Goal: Task Accomplishment & Management: Manage account settings

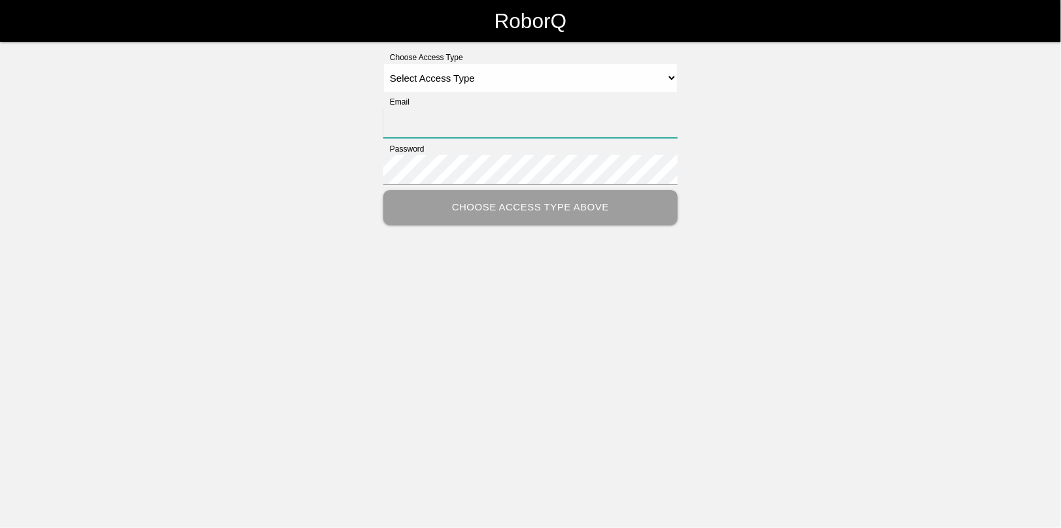
type input "[EMAIL_ADDRESS][DOMAIN_NAME]"
click at [452, 72] on select "Select Access Type Admin Customer Supervisor Worker" at bounding box center [530, 77] width 294 height 29
select select "Admin"
click at [383, 63] on select "Select Access Type Admin Customer Supervisor Worker" at bounding box center [530, 77] width 294 height 29
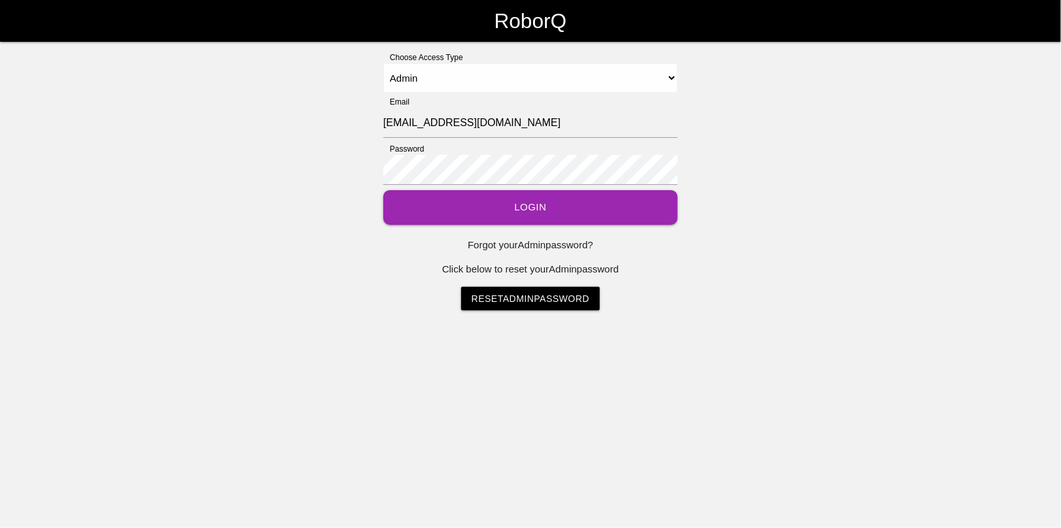
click at [460, 203] on button "Login" at bounding box center [530, 207] width 294 height 35
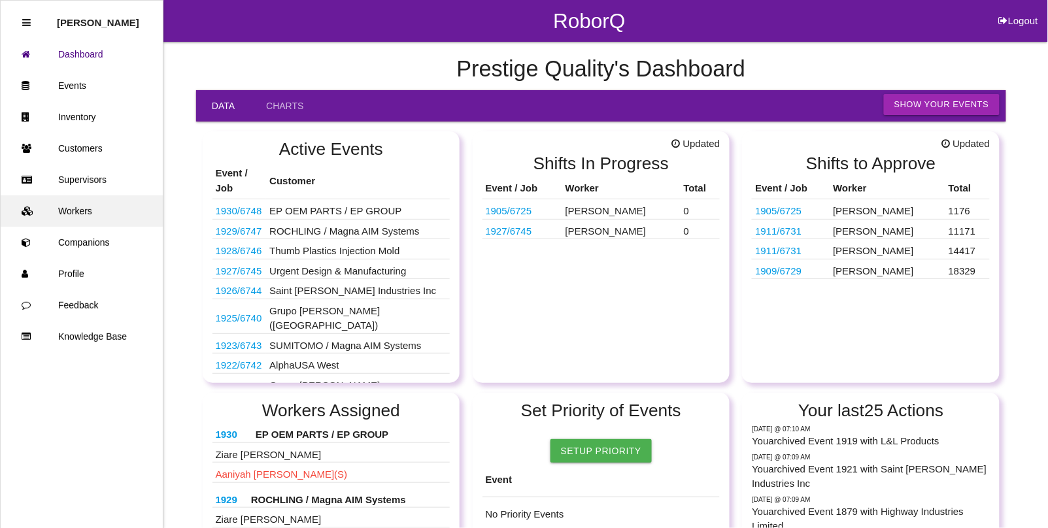
click at [72, 213] on link "Workers" at bounding box center [82, 211] width 162 height 31
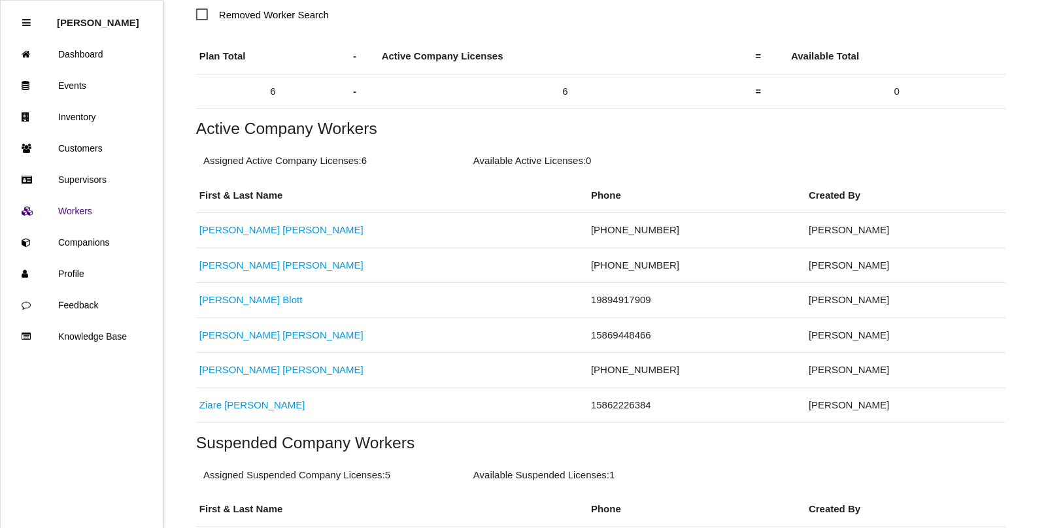
scroll to position [245, 0]
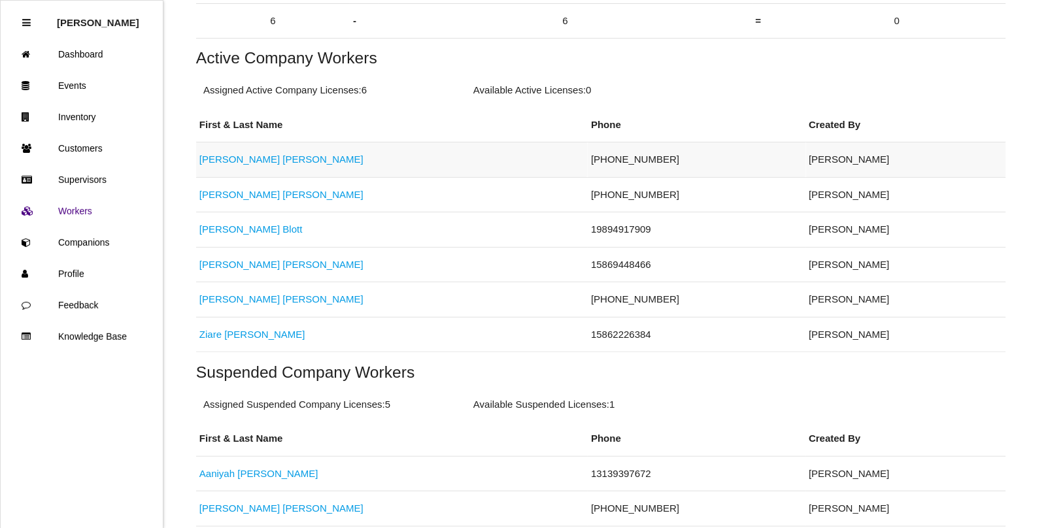
click at [222, 163] on link "[PERSON_NAME]" at bounding box center [281, 159] width 164 height 11
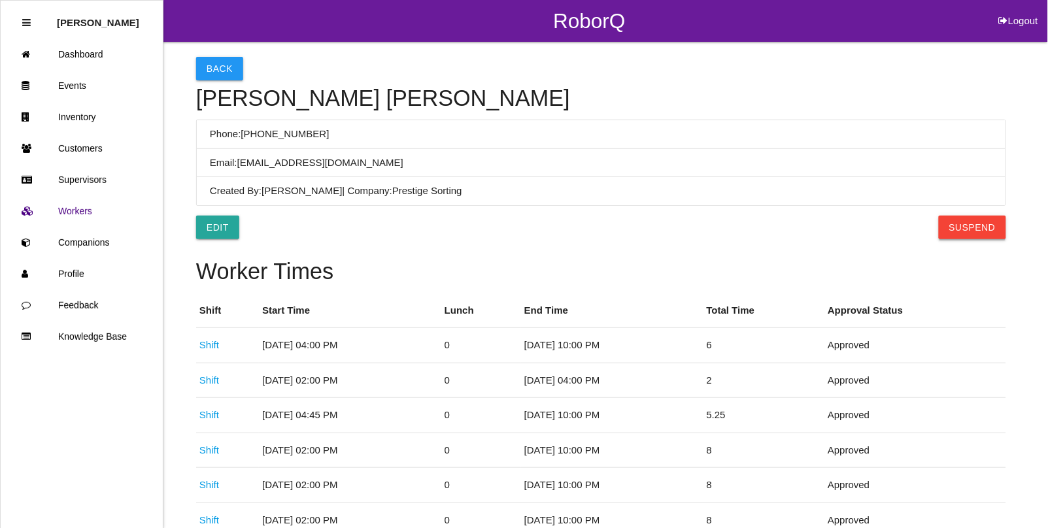
click at [963, 231] on button "Suspend" at bounding box center [972, 228] width 67 height 24
click at [232, 60] on button "Back" at bounding box center [219, 69] width 47 height 24
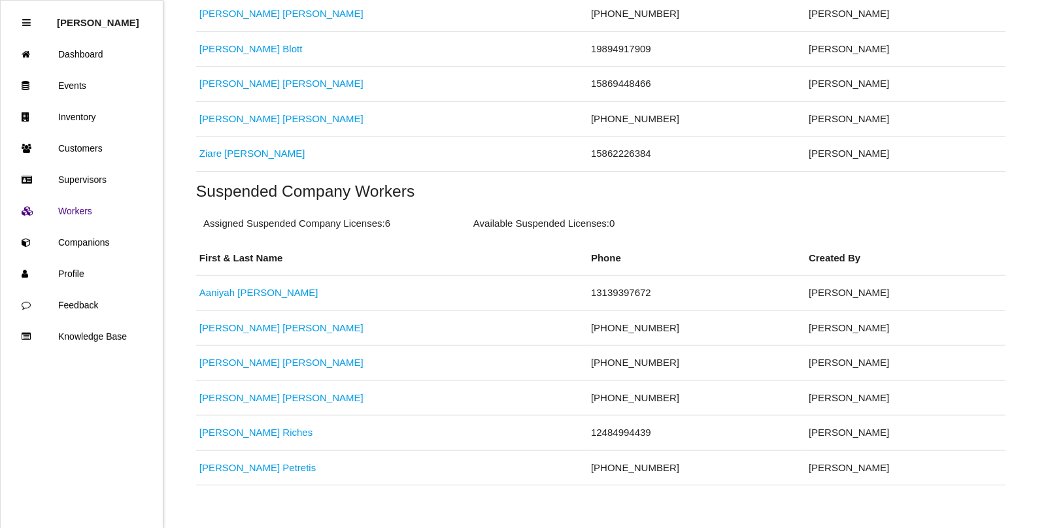
scroll to position [416, 0]
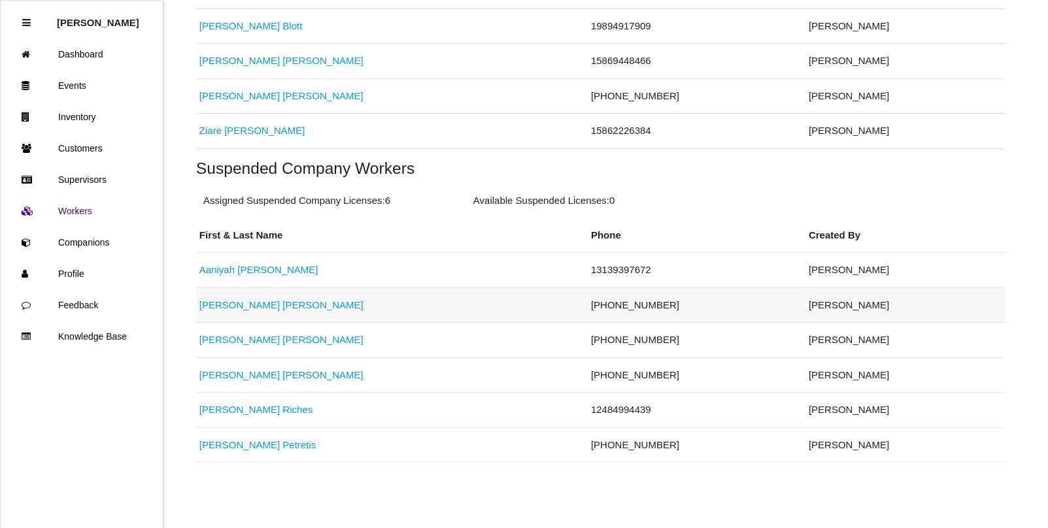
click at [218, 303] on link "[PERSON_NAME]" at bounding box center [281, 304] width 164 height 11
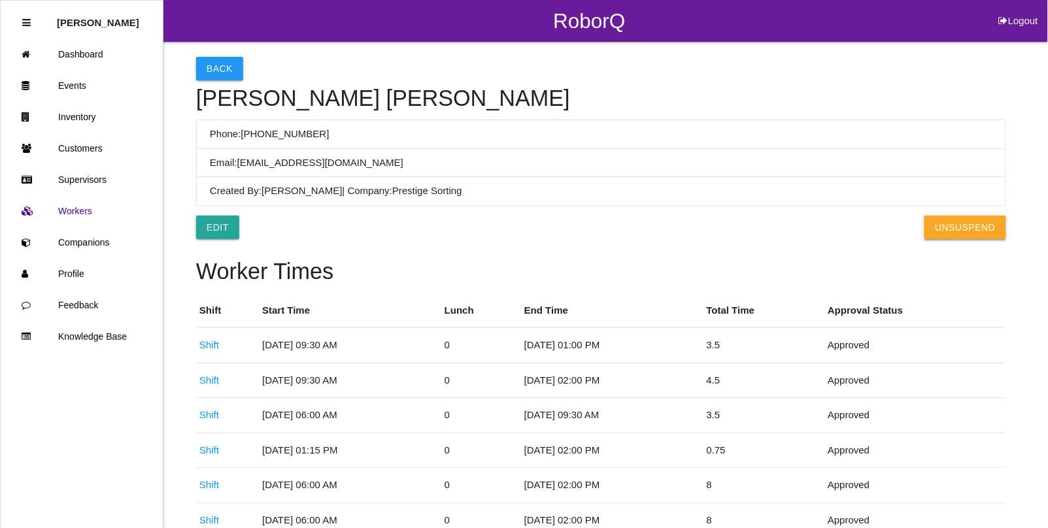
click at [958, 229] on button "UnSuspend" at bounding box center [965, 228] width 81 height 24
click at [90, 88] on link "Events" at bounding box center [82, 85] width 162 height 31
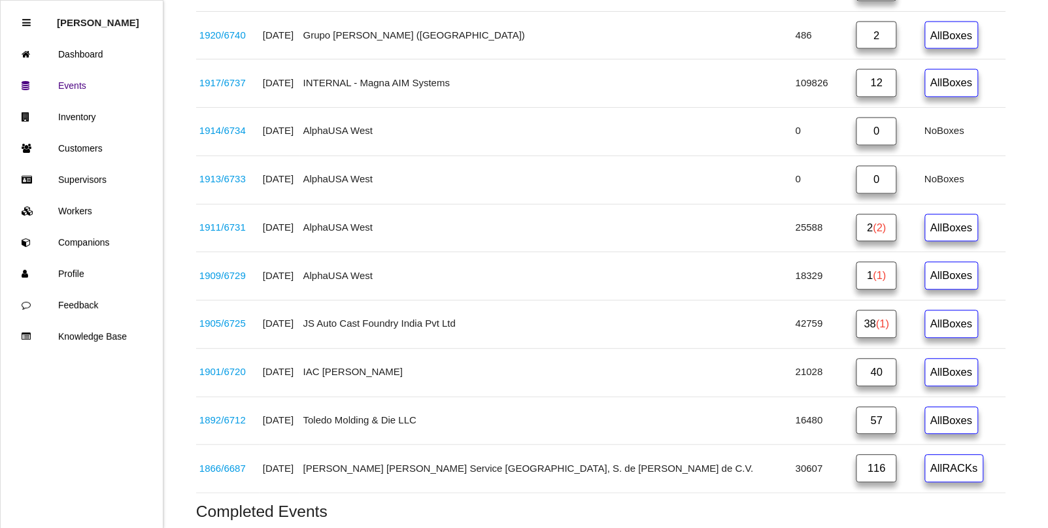
scroll to position [736, 0]
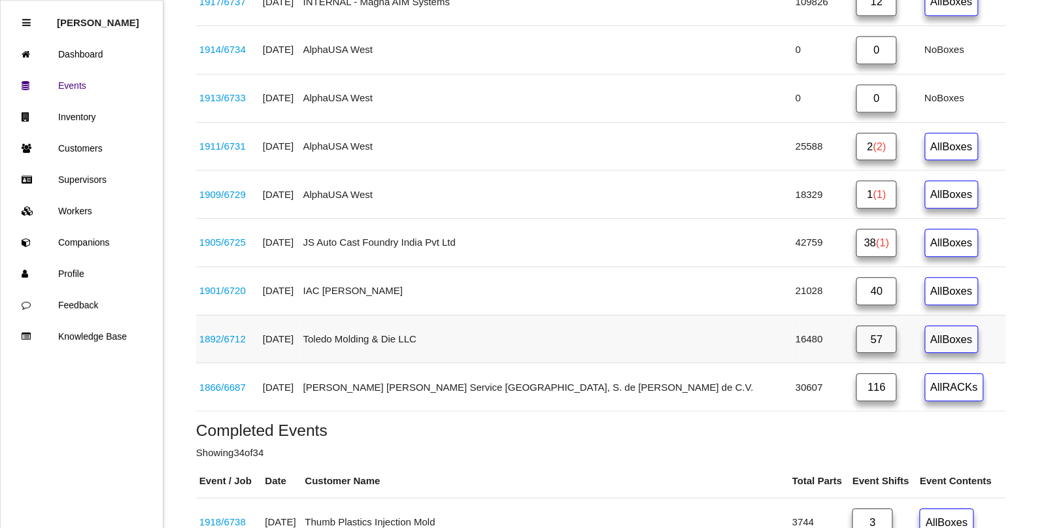
click at [239, 343] on link "1892 / 6712" at bounding box center [222, 338] width 46 height 11
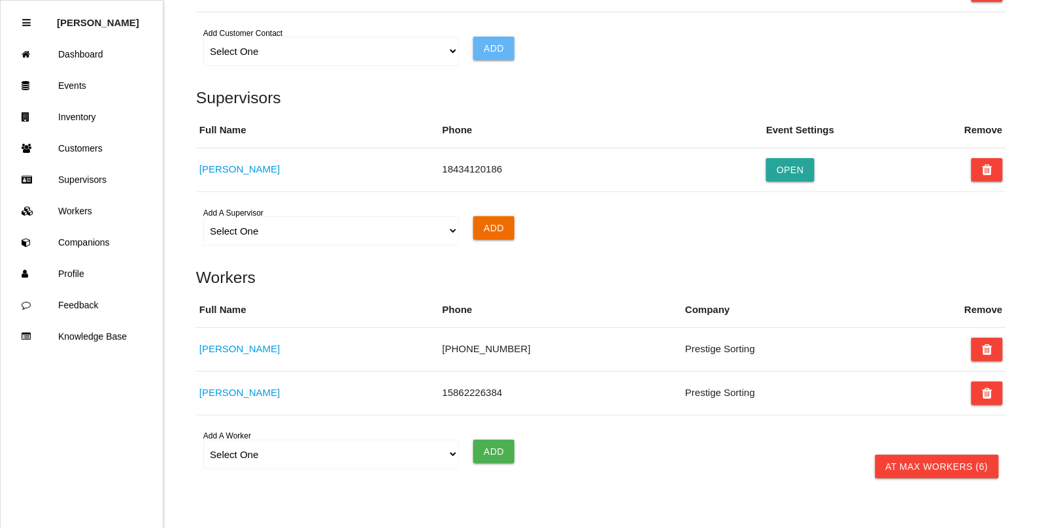
scroll to position [1083, 0]
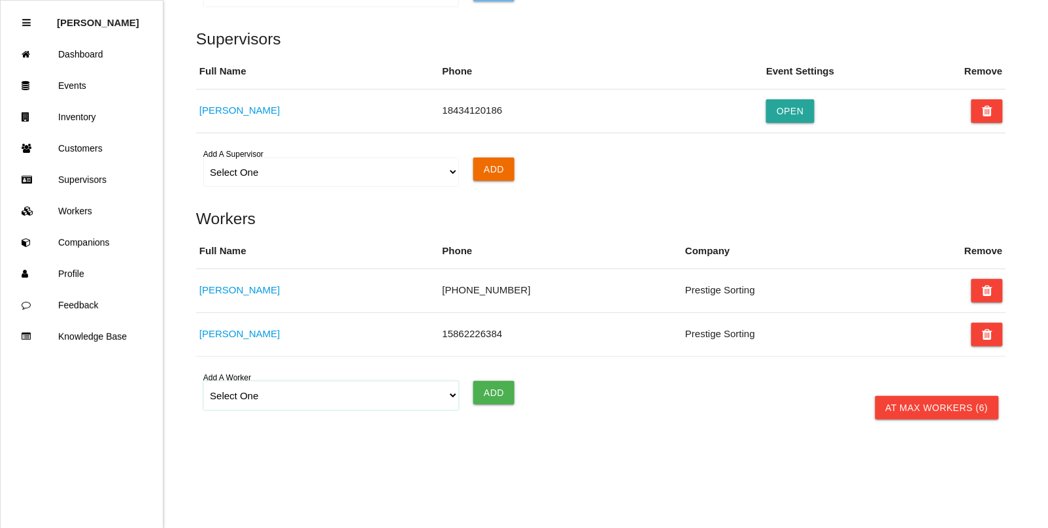
click at [244, 396] on select "Select One [PERSON_NAME] [PERSON_NAME] [PERSON_NAME] [PERSON_NAME] [PERSON_NAME…" at bounding box center [330, 395] width 255 height 29
click at [239, 400] on select "Select One [PERSON_NAME] [PERSON_NAME] [PERSON_NAME] [PERSON_NAME] [PERSON_NAME…" at bounding box center [330, 395] width 255 height 29
select select "5fb8fcb2f2a26700121c4497"
click at [203, 381] on select "Select One [PERSON_NAME] [PERSON_NAME] [PERSON_NAME] [PERSON_NAME] [PERSON_NAME…" at bounding box center [330, 395] width 255 height 29
click at [502, 398] on input "Add" at bounding box center [493, 393] width 41 height 24
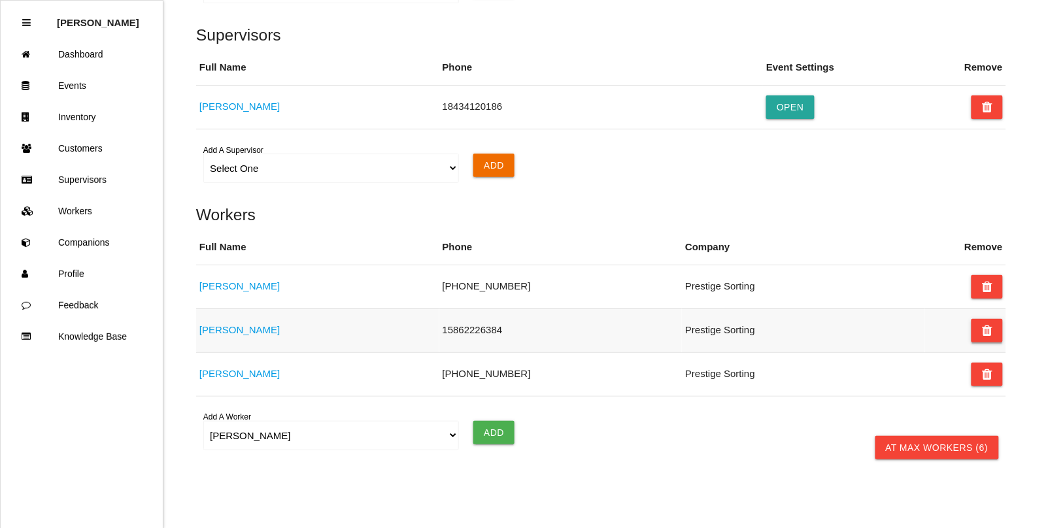
click at [985, 328] on icon at bounding box center [987, 331] width 10 height 24
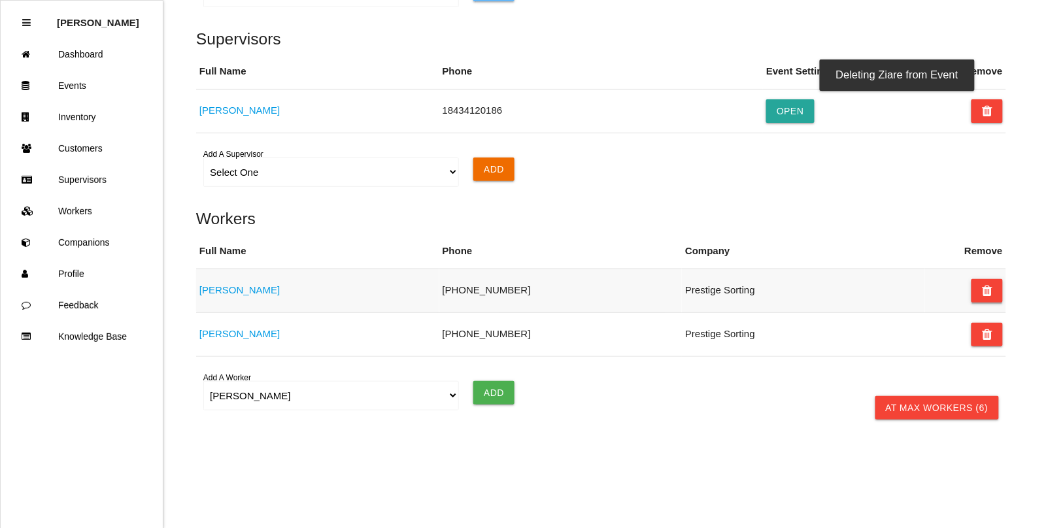
click at [993, 286] on button at bounding box center [987, 291] width 31 height 24
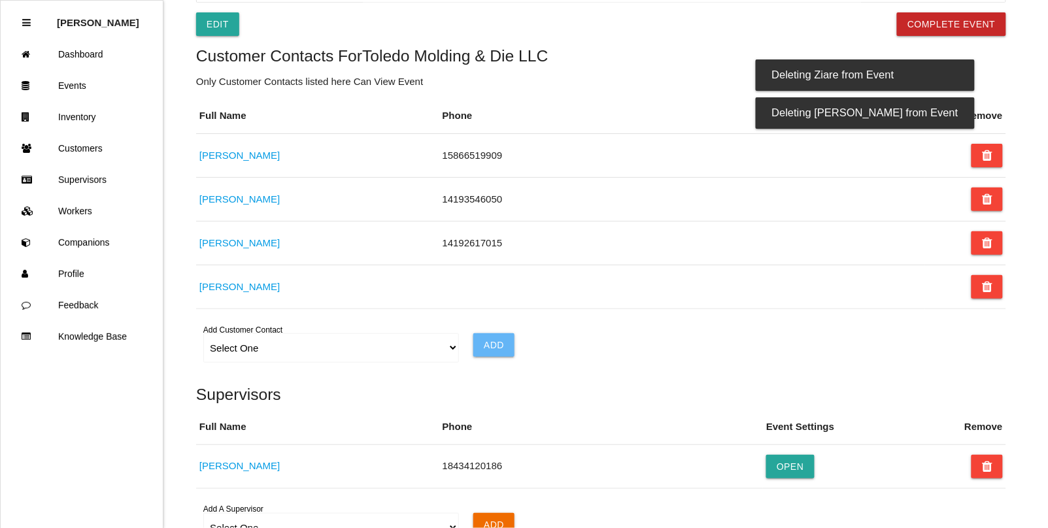
scroll to position [630, 0]
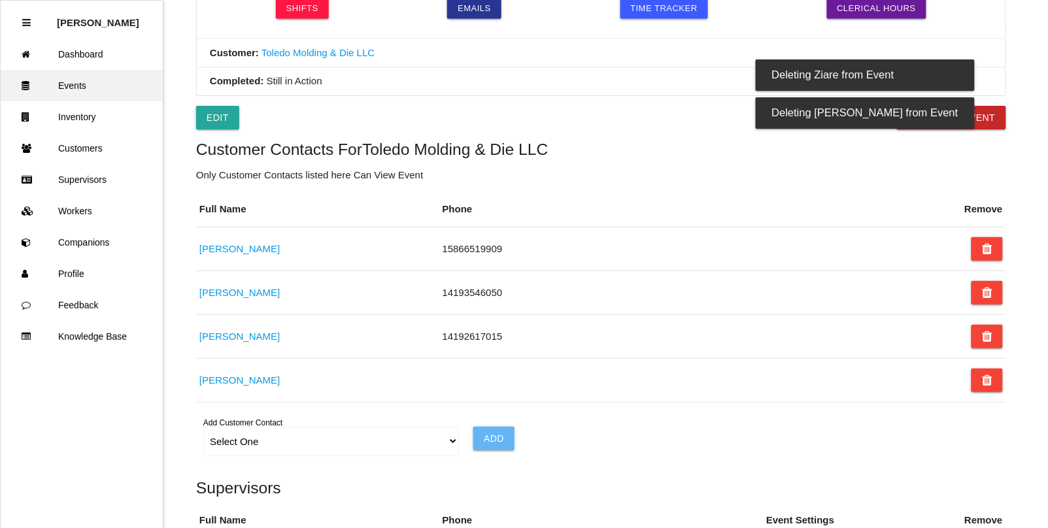
click at [72, 86] on link "Events" at bounding box center [82, 85] width 162 height 31
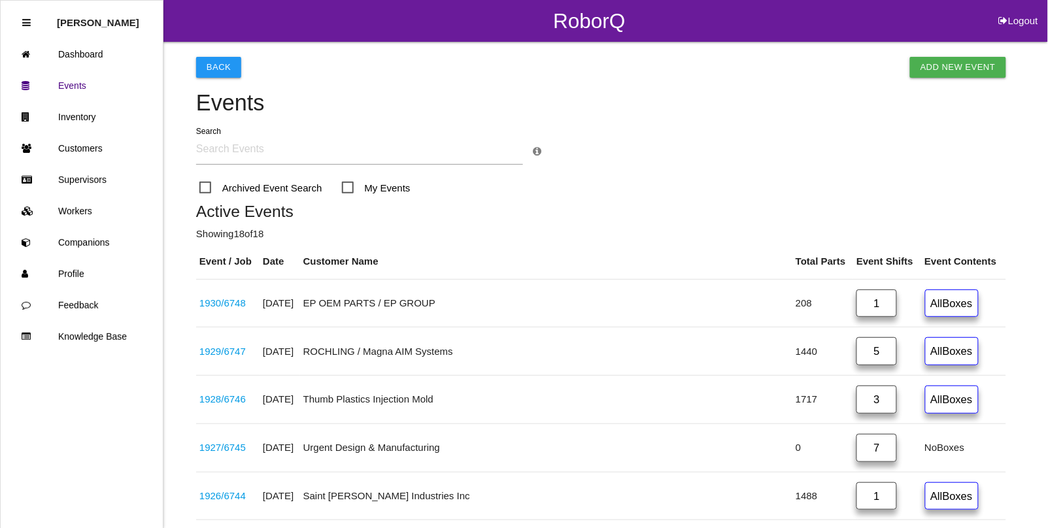
click at [292, 230] on p "Showing 18 of 18" at bounding box center [601, 234] width 810 height 15
